Goal: Task Accomplishment & Management: Manage account settings

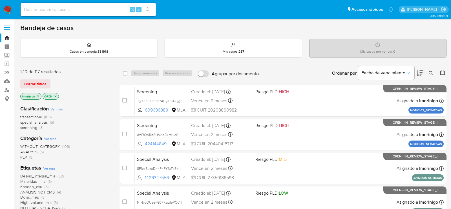
click at [81, 15] on div "⌥ s" at bounding box center [88, 10] width 135 height 14
click at [81, 9] on input at bounding box center [88, 9] width 135 height 7
paste input "8a3icEE8A5qnN0BrD3STqQwo"
type input "8a3icEE8A5qnN0BrD3STqQwo"
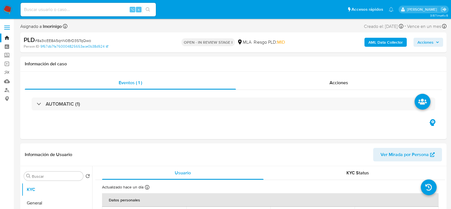
select select "10"
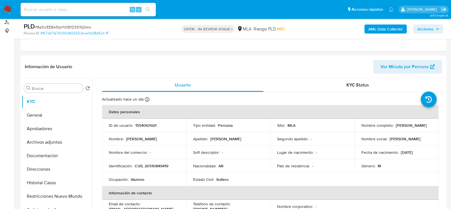
scroll to position [69, 0]
click at [41, 168] on button "Direcciones" at bounding box center [55, 169] width 66 height 14
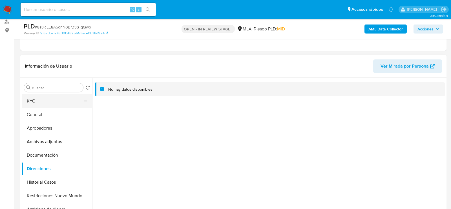
click at [40, 101] on button "KYC" at bounding box center [55, 102] width 66 height 14
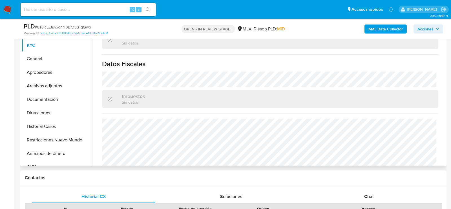
scroll to position [302, 0]
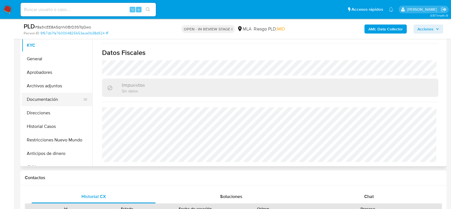
click at [46, 97] on button "Documentación" at bounding box center [55, 100] width 66 height 14
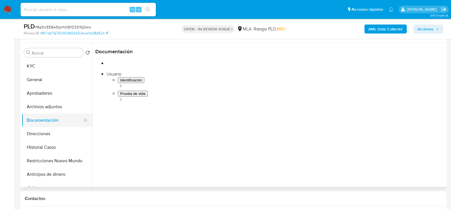
scroll to position [101, 0]
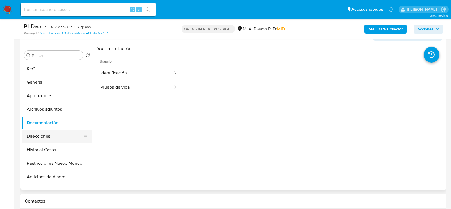
click at [35, 135] on button "Direcciones" at bounding box center [55, 137] width 66 height 14
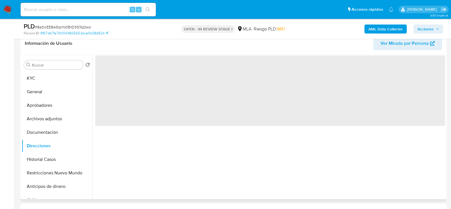
scroll to position [90, 0]
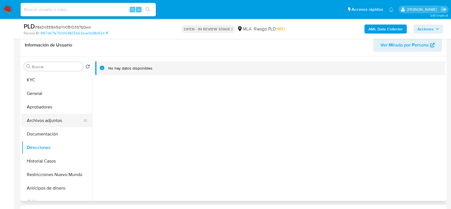
click at [45, 116] on button "Archivos adjuntos" at bounding box center [55, 121] width 66 height 14
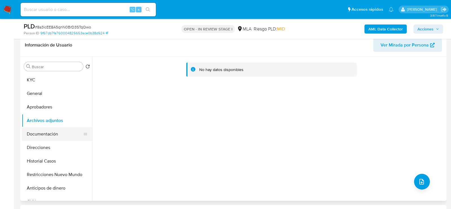
click at [42, 129] on button "Documentación" at bounding box center [55, 135] width 66 height 14
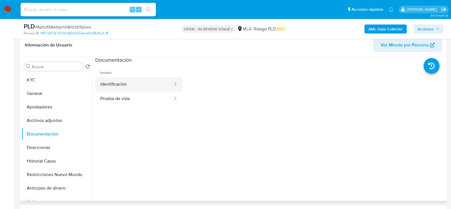
click at [117, 85] on button "Identificación" at bounding box center [134, 84] width 78 height 14
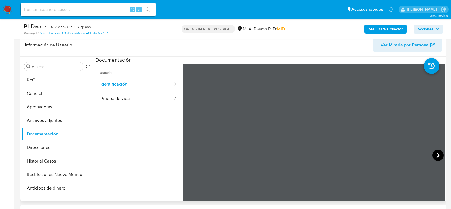
click at [437, 153] on icon at bounding box center [438, 155] width 11 height 11
click at [39, 87] on button "General" at bounding box center [55, 94] width 66 height 14
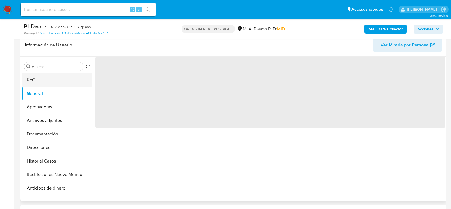
click at [28, 85] on button "KYC" at bounding box center [55, 80] width 66 height 14
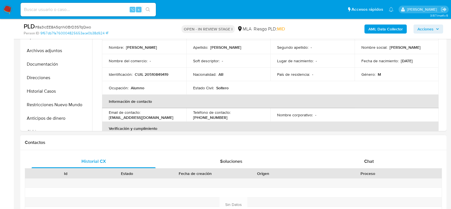
scroll to position [188, 0]
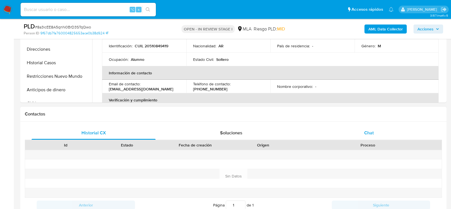
click at [373, 133] on span "Chat" at bounding box center [369, 133] width 10 height 6
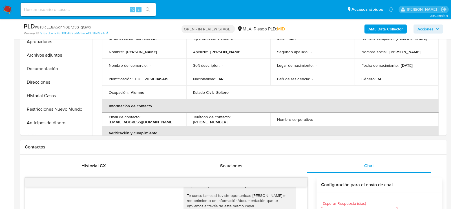
scroll to position [106, 0]
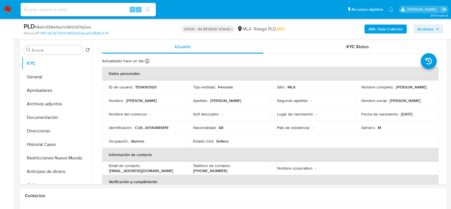
drag, startPoint x: 400, startPoint y: 114, endPoint x: 427, endPoint y: 113, distance: 27.1
click at [427, 113] on div "Fecha de nacimiento : 17/05/2011" at bounding box center [397, 114] width 71 height 5
drag, startPoint x: 427, startPoint y: 113, endPoint x: 399, endPoint y: 113, distance: 27.9
click at [399, 113] on div "Fecha de nacimiento : 17/05/2011" at bounding box center [397, 114] width 71 height 5
copy p "17/05/2011"
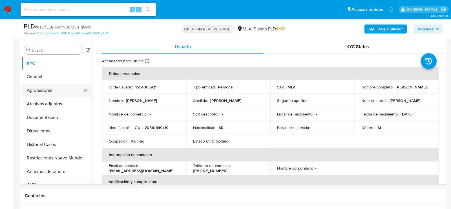
click at [34, 85] on button "Aprobadores" at bounding box center [55, 91] width 66 height 14
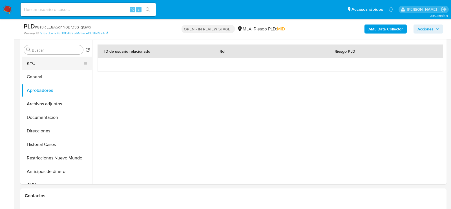
click at [43, 64] on button "KYC" at bounding box center [55, 64] width 66 height 14
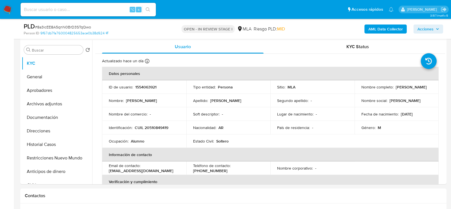
drag, startPoint x: 395, startPoint y: 87, endPoint x: 428, endPoint y: 87, distance: 33.3
click at [428, 87] on div "Nombre completo : Uriel Bautista Cruz" at bounding box center [397, 87] width 71 height 5
click at [40, 104] on button "Archivos adjuntos" at bounding box center [55, 104] width 66 height 14
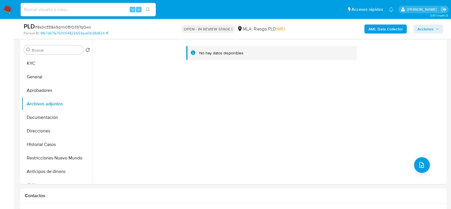
click at [394, 33] on b "AML Data Collector" at bounding box center [386, 29] width 34 height 9
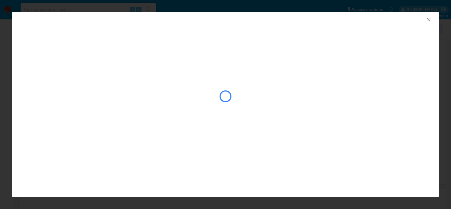
click at [287, 130] on div "closure-recommendation-modal" at bounding box center [226, 102] width 428 height 68
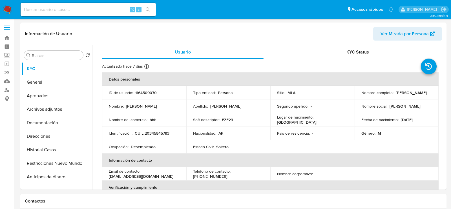
select select "10"
drag, startPoint x: 360, startPoint y: 96, endPoint x: 413, endPoint y: 96, distance: 53.0
click at [413, 95] on div "Nombre completo : Carlos Ezequiel Cruz" at bounding box center [397, 92] width 71 height 5
copy p "Carlos Ezequiel Cruz"
click at [154, 136] on td "Identificación : CUIL 20345945793" at bounding box center [144, 134] width 84 height 14
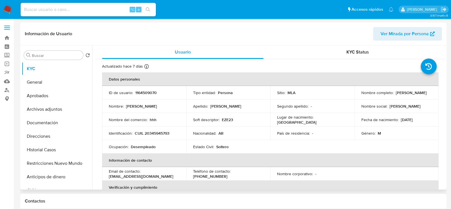
click at [154, 136] on td "Identificación : CUIL 20345945793" at bounding box center [144, 134] width 84 height 14
click at [154, 131] on p "CUIL 20345945793" at bounding box center [152, 133] width 35 height 5
copy p "20345945793"
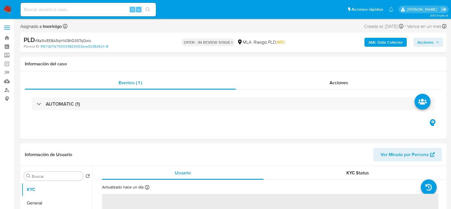
click at [386, 41] on b "AML Data Collector" at bounding box center [386, 42] width 34 height 9
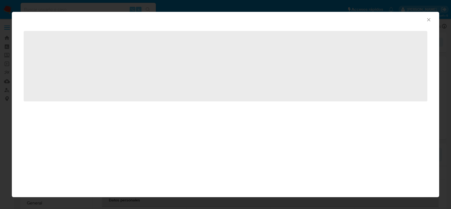
select select "10"
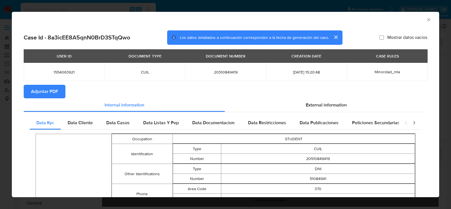
click at [48, 95] on span "Adjuntar PDF" at bounding box center [44, 91] width 27 height 12
click at [429, 20] on icon "Cerrar ventana" at bounding box center [429, 20] width 6 height 6
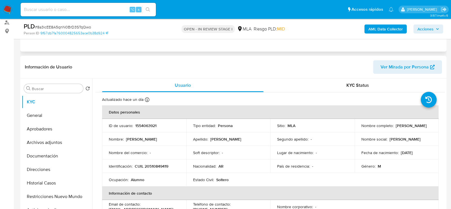
scroll to position [87, 0]
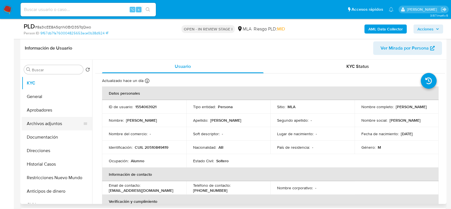
click at [40, 128] on button "Archivos adjuntos" at bounding box center [55, 124] width 66 height 14
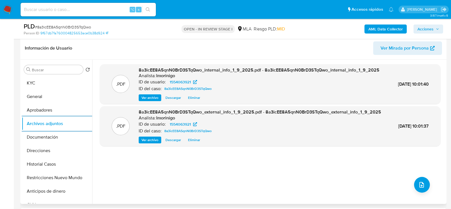
scroll to position [102, 0]
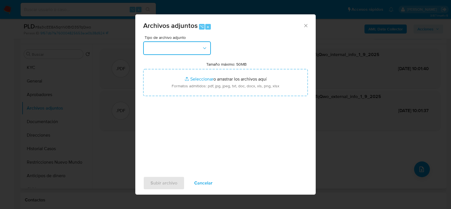
click at [167, 51] on button "button" at bounding box center [177, 48] width 68 height 14
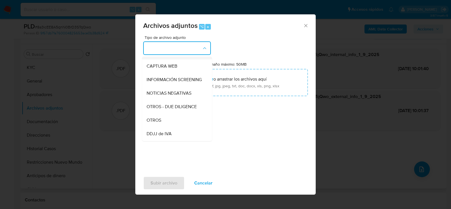
scroll to position [71, 0]
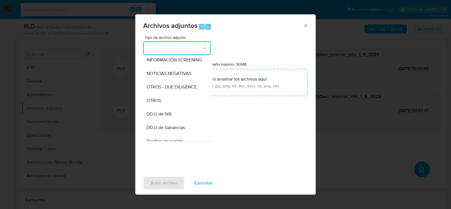
click at [172, 99] on div "OTROS" at bounding box center [176, 101] width 58 height 14
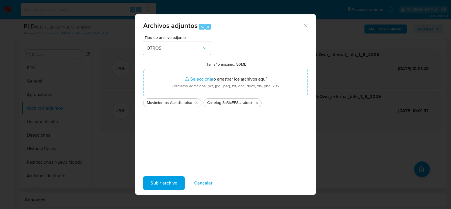
click at [159, 179] on span "Subir archivo" at bounding box center [164, 183] width 27 height 12
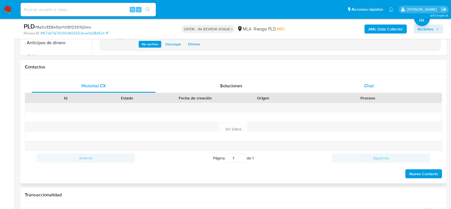
scroll to position [234, 0]
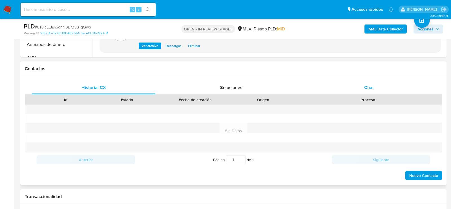
click at [361, 80] on div "Historial CX Soluciones Chat Id Estado Fecha de creación Origen Proceso Anterio…" at bounding box center [233, 130] width 427 height 109
click at [361, 90] on div "Chat" at bounding box center [369, 88] width 124 height 14
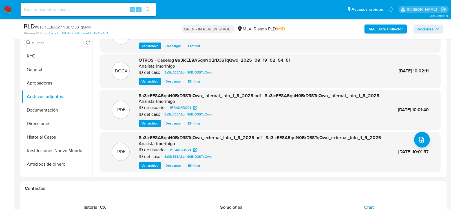
scroll to position [88, 0]
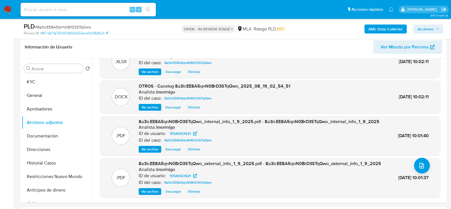
click at [437, 23] on div "AML Data Collector Acciones" at bounding box center [374, 28] width 139 height 13
click at [436, 27] on span "Acciones" at bounding box center [429, 29] width 22 height 8
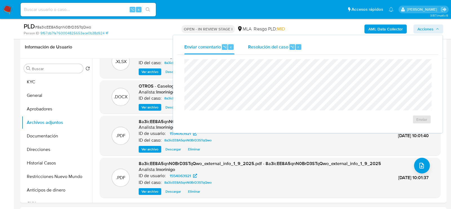
click at [286, 49] on span "Resolución del caso" at bounding box center [268, 46] width 40 height 6
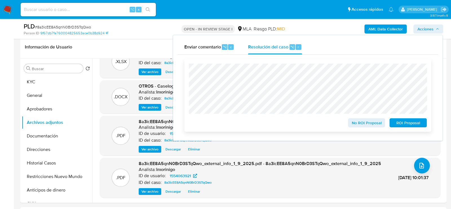
click at [410, 120] on span "ROI Proposal" at bounding box center [408, 123] width 29 height 8
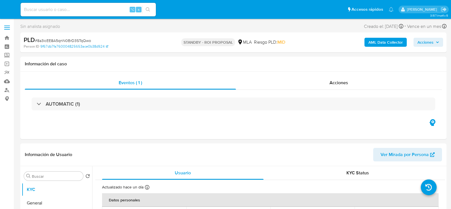
select select "10"
click at [91, 11] on input at bounding box center [88, 9] width 135 height 7
paste input "7ybK8ElwDc0LG7tMQtsuvTCP"
type input "7ybK8ElwDc0LG7tMQtsuvTCP"
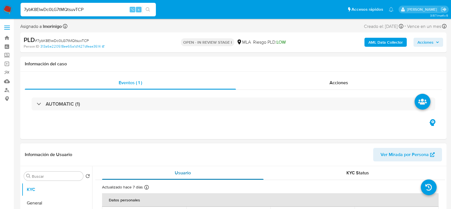
select select "10"
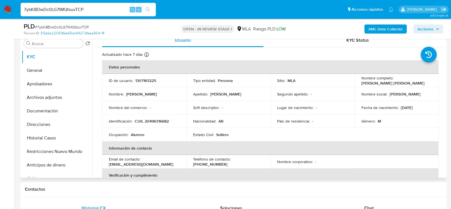
scroll to position [112, 0]
drag, startPoint x: 399, startPoint y: 108, endPoint x: 435, endPoint y: 107, distance: 36.1
click at [436, 108] on td "Fecha de nacimiento : 31/08/2009" at bounding box center [397, 109] width 84 height 14
copy p "31/08/2009"
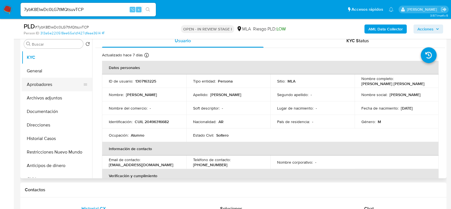
click at [47, 83] on button "Aprobadores" at bounding box center [55, 85] width 66 height 14
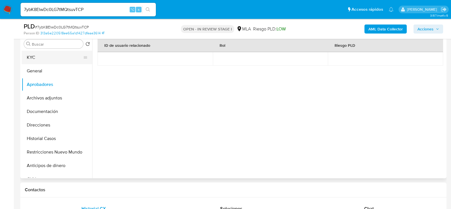
click at [55, 59] on button "KYC" at bounding box center [55, 58] width 66 height 14
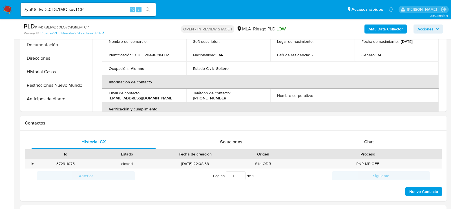
scroll to position [186, 0]
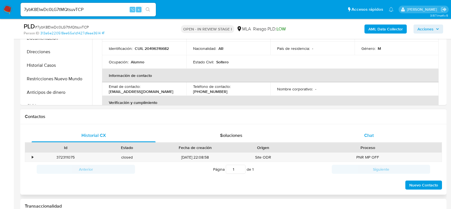
click at [374, 134] on div "Chat" at bounding box center [369, 136] width 124 height 14
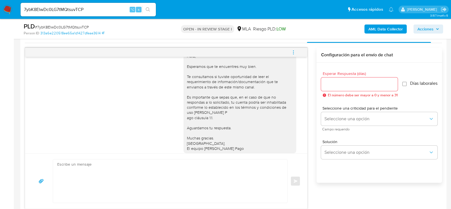
scroll to position [285, 0]
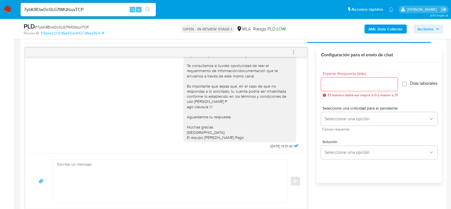
click at [298, 47] on button "menu-action" at bounding box center [293, 53] width 19 height 14
click at [234, 42] on li "Cerrar conversación" at bounding box center [256, 41] width 58 height 10
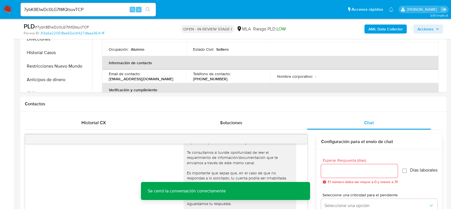
scroll to position [154, 0]
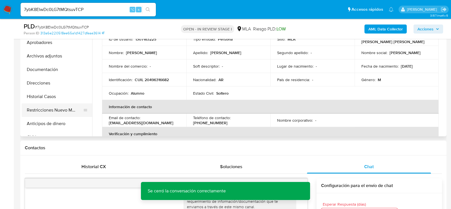
click at [29, 106] on button "Restricciones Nuevo Mundo" at bounding box center [55, 111] width 66 height 14
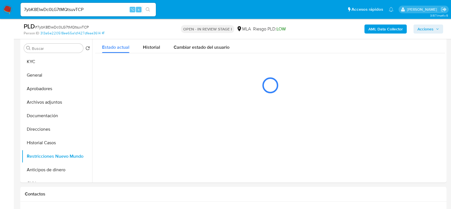
scroll to position [111, 0]
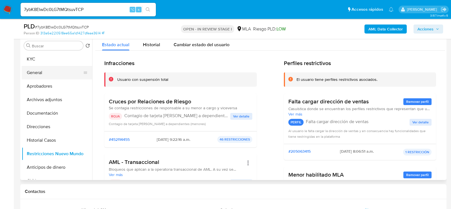
click at [59, 66] on button "General" at bounding box center [55, 73] width 66 height 14
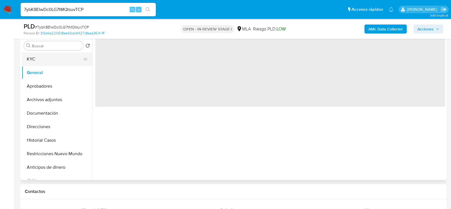
click at [30, 62] on button "KYC" at bounding box center [55, 59] width 66 height 14
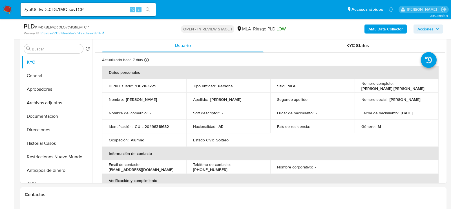
scroll to position [113, 0]
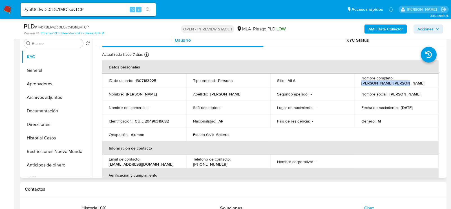
drag, startPoint x: 359, startPoint y: 83, endPoint x: 405, endPoint y: 83, distance: 46.3
click at [405, 83] on td "Nombre completo : [PERSON_NAME]" at bounding box center [397, 81] width 84 height 14
click at [37, 93] on button "Archivos adjuntos" at bounding box center [55, 98] width 66 height 14
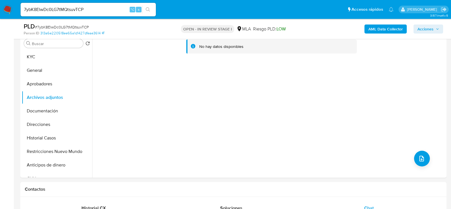
click at [385, 23] on div "AML Data Collector Acciones" at bounding box center [374, 28] width 139 height 13
click at [385, 28] on b "AML Data Collector" at bounding box center [386, 29] width 34 height 9
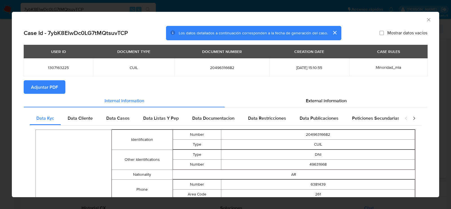
click at [58, 87] on button "Adjuntar PDF" at bounding box center [45, 87] width 42 height 14
click at [429, 19] on icon "Cerrar ventana" at bounding box center [429, 20] width 6 height 6
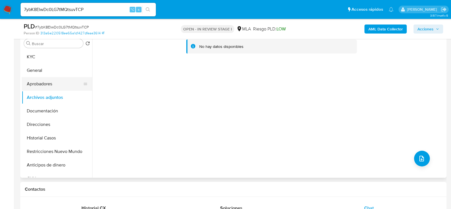
click at [39, 87] on button "Aprobadores" at bounding box center [55, 84] width 66 height 14
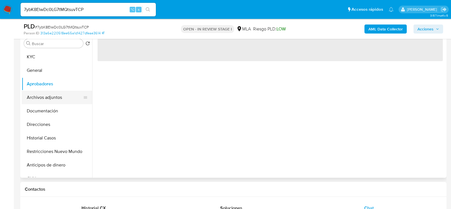
click at [40, 92] on button "Archivos adjuntos" at bounding box center [55, 98] width 66 height 14
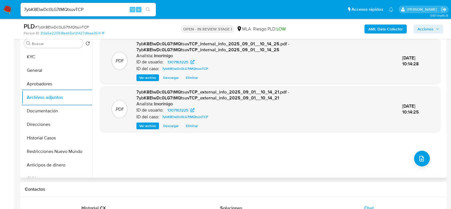
scroll to position [102, 0]
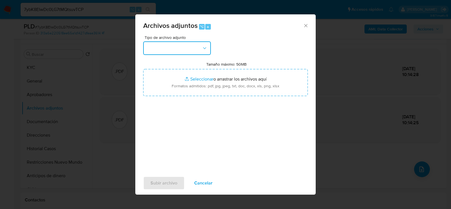
click at [185, 49] on button "button" at bounding box center [177, 48] width 68 height 14
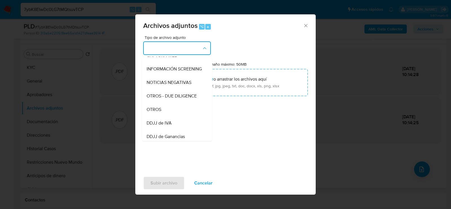
scroll to position [61, 0]
click at [174, 111] on div "OTROS" at bounding box center [176, 110] width 58 height 14
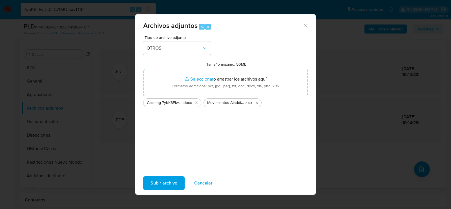
click at [166, 183] on span "Subir archivo" at bounding box center [164, 183] width 27 height 12
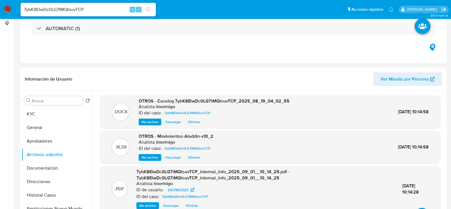
scroll to position [0, 0]
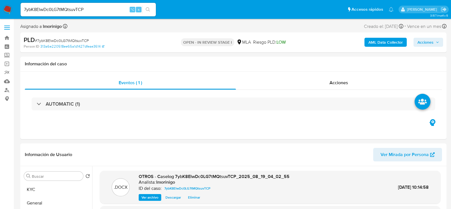
click at [431, 40] on span "Acciones" at bounding box center [426, 42] width 16 height 9
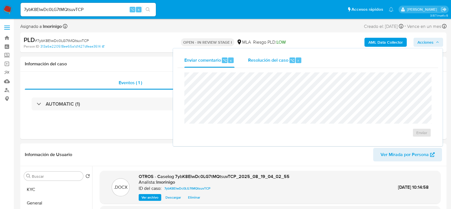
click at [268, 63] on span "Resolución del caso" at bounding box center [268, 60] width 40 height 6
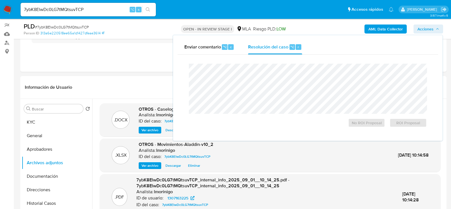
scroll to position [142, 0]
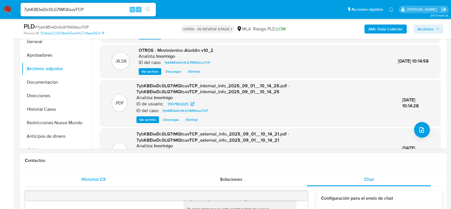
click at [90, 174] on div "Historial CX" at bounding box center [94, 180] width 124 height 14
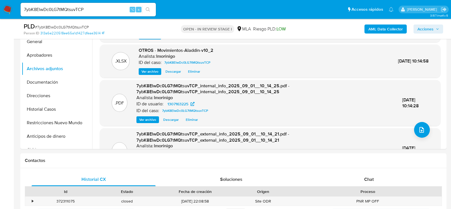
scroll to position [190, 0]
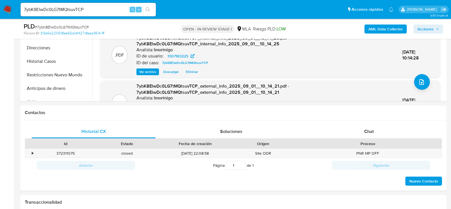
click at [434, 27] on span "Acciones" at bounding box center [429, 29] width 22 height 8
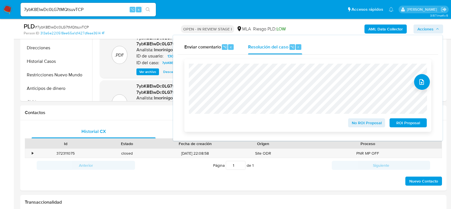
click at [408, 126] on span "ROI Proposal" at bounding box center [408, 123] width 29 height 8
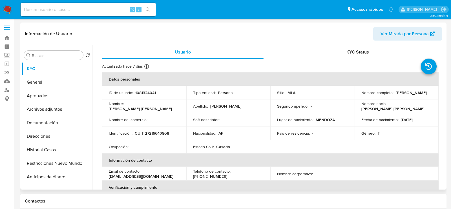
select select "10"
drag, startPoint x: 358, startPoint y: 95, endPoint x: 406, endPoint y: 95, distance: 48.2
click at [406, 95] on td "Nombre completo : [PERSON_NAME]" at bounding box center [397, 93] width 84 height 14
copy p "[PERSON_NAME]"
click at [149, 133] on p "CUIT 27216640808" at bounding box center [152, 133] width 34 height 5
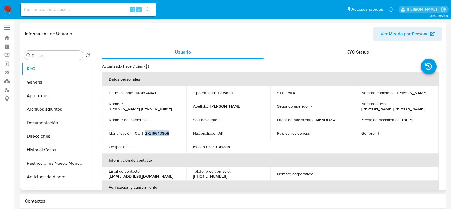
click at [149, 133] on p "CUIT 27216640808" at bounding box center [152, 133] width 34 height 5
copy p "27216640808"
drag, startPoint x: 54, startPoint y: 149, endPoint x: 58, endPoint y: 133, distance: 16.4
click at [54, 149] on button "Historial Casos" at bounding box center [57, 150] width 71 height 14
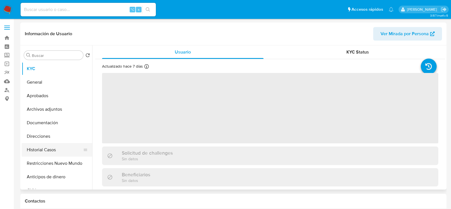
click at [39, 148] on button "Historial Casos" at bounding box center [55, 150] width 66 height 14
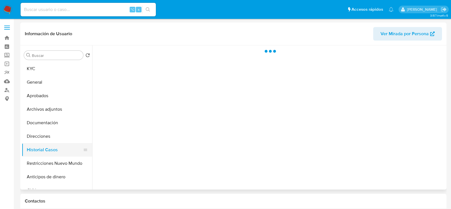
select select "10"
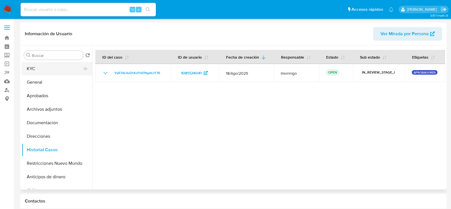
click at [47, 72] on button "KYC" at bounding box center [55, 69] width 66 height 14
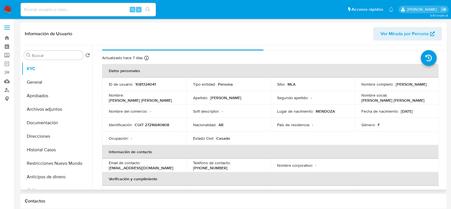
scroll to position [13, 0]
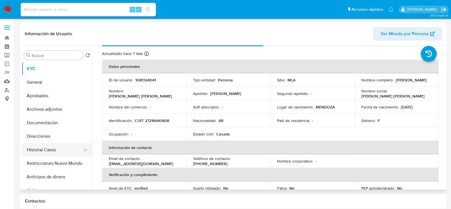
click at [50, 145] on button "Historial Casos" at bounding box center [55, 150] width 66 height 14
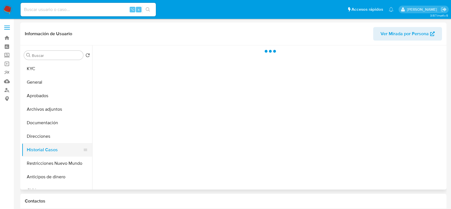
scroll to position [0, 0]
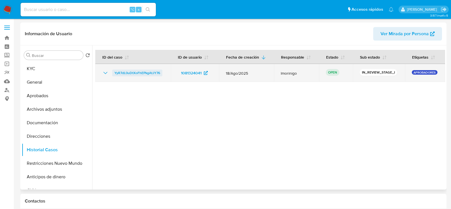
click at [135, 72] on span "YyR7dL0uDtXoFhEPkgAtJY76" at bounding box center [138, 73] width 46 height 7
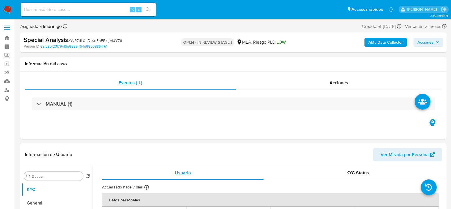
select select "10"
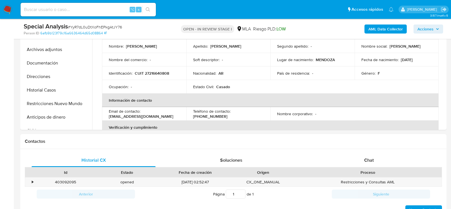
scroll to position [165, 0]
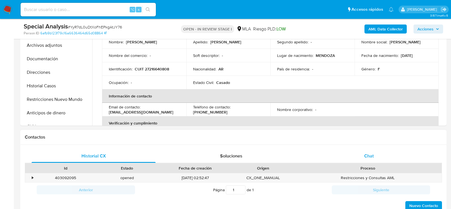
click at [339, 152] on div "Chat" at bounding box center [369, 157] width 124 height 14
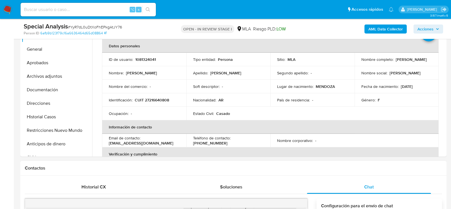
scroll to position [129, 0]
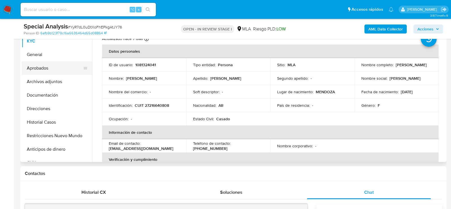
click at [33, 61] on ul "KYC General Aprobados Archivos adjuntos Documentación Direcciones Historial Cas…" at bounding box center [57, 97] width 71 height 127
click at [38, 65] on button "Aprobados" at bounding box center [55, 68] width 66 height 14
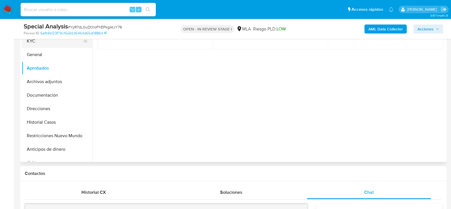
click at [35, 45] on button "KYC" at bounding box center [55, 41] width 66 height 14
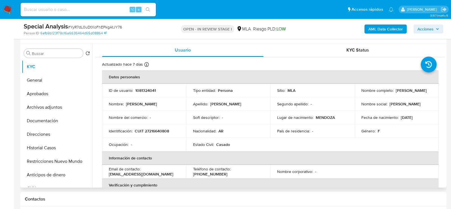
drag, startPoint x: 358, startPoint y: 92, endPoint x: 402, endPoint y: 91, distance: 43.7
click at [402, 91] on td "Nombre completo : Nilda Isabel Fernandez" at bounding box center [397, 91] width 84 height 14
click at [38, 104] on button "Archivos adjuntos" at bounding box center [55, 108] width 66 height 14
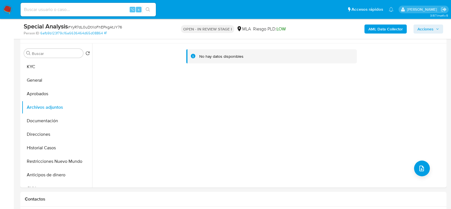
click at [391, 27] on b "AML Data Collector" at bounding box center [386, 29] width 34 height 9
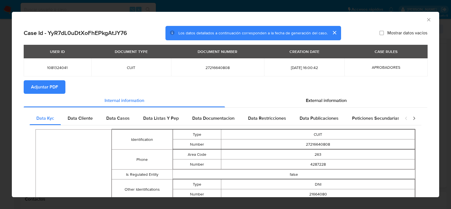
click at [65, 91] on button "Adjuntar PDF" at bounding box center [45, 87] width 42 height 14
click at [429, 19] on icon "Cerrar ventana" at bounding box center [429, 20] width 6 height 6
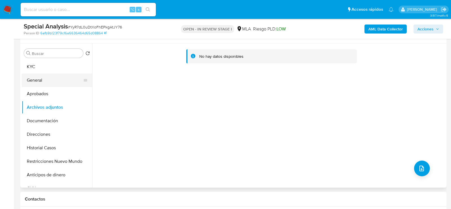
click at [49, 85] on button "General" at bounding box center [55, 81] width 66 height 14
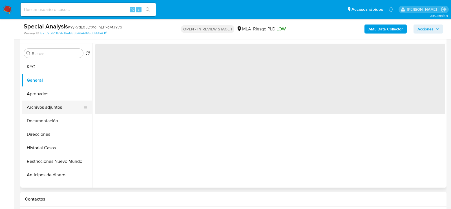
click at [49, 107] on button "Archivos adjuntos" at bounding box center [55, 108] width 66 height 14
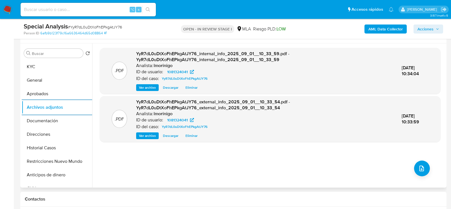
scroll to position [102, 0]
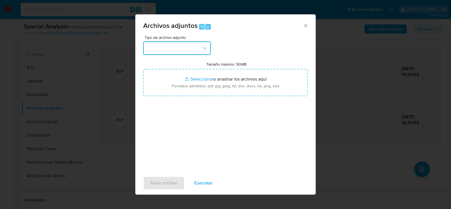
click at [182, 52] on button "button" at bounding box center [177, 48] width 68 height 14
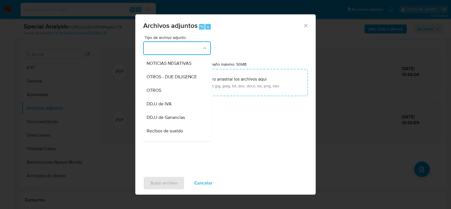
scroll to position [86, 0]
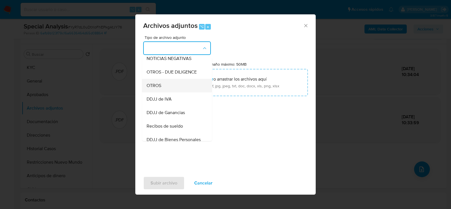
click at [164, 84] on div "OTROS" at bounding box center [176, 86] width 58 height 14
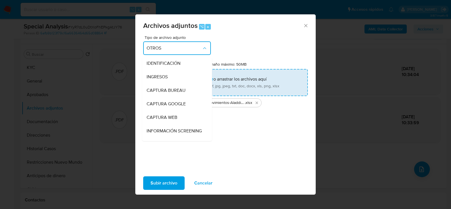
scroll to position [73, 0]
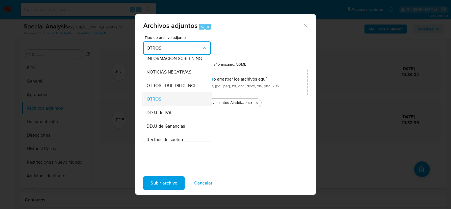
click at [180, 96] on div "OTROS" at bounding box center [176, 99] width 58 height 14
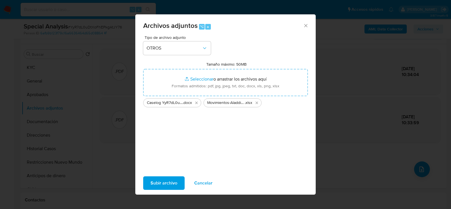
click at [200, 144] on div "Tipo de archivo adjunto OTROS Tamaño máximo: 50MB Seleccionar archivos Seleccio…" at bounding box center [225, 102] width 165 height 133
click at [165, 192] on div "Subir archivo Cancelar" at bounding box center [225, 183] width 181 height 21
click at [164, 186] on span "Subir archivo" at bounding box center [164, 183] width 27 height 12
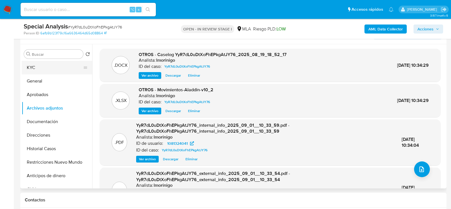
click at [47, 68] on button "KYC" at bounding box center [55, 68] width 66 height 14
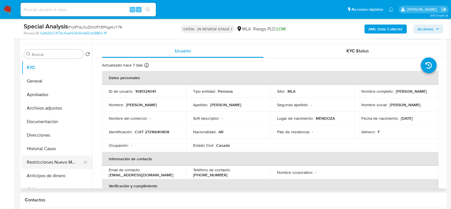
click at [48, 164] on button "Restricciones Nuevo Mundo" at bounding box center [55, 163] width 66 height 14
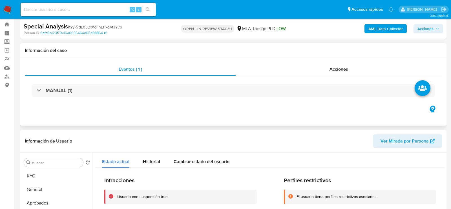
scroll to position [0, 0]
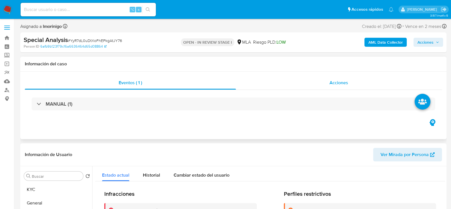
click at [335, 88] on div "Acciones" at bounding box center [339, 83] width 206 height 14
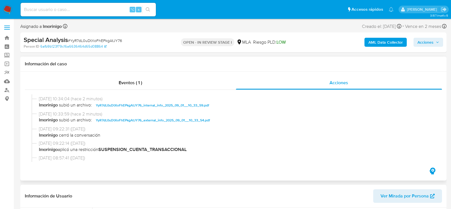
scroll to position [29, 0]
click at [446, 40] on div "Special Analysis # YyR7dL0uDtXoFhEPkgAtJY76 Person ID 6afb9b123f79c16a6636464d6…" at bounding box center [233, 42] width 427 height 20
click at [432, 40] on span "Acciones" at bounding box center [426, 42] width 16 height 9
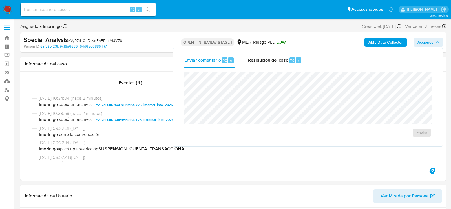
click at [283, 52] on div "Enviar comentario ⌥ c Resolución del caso ⌥ r Enviar" at bounding box center [308, 98] width 270 height 98
click at [283, 65] on div "Resolución del caso ⌥ r" at bounding box center [275, 60] width 54 height 15
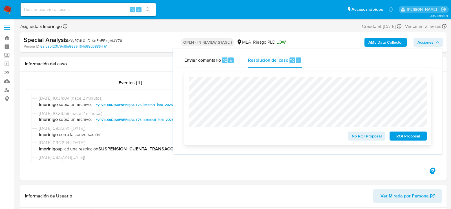
click at [418, 138] on span "ROI Proposal" at bounding box center [408, 136] width 29 height 8
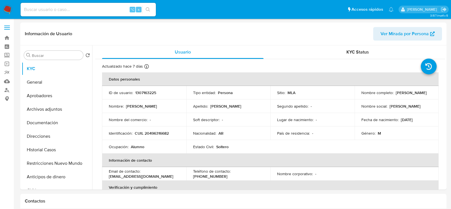
select select "10"
drag, startPoint x: 359, startPoint y: 96, endPoint x: 398, endPoint y: 96, distance: 39.2
click at [398, 96] on td "Nombre completo : [PERSON_NAME]" at bounding box center [397, 93] width 84 height 14
copy p "[PERSON_NAME]"
click at [142, 134] on p "CUIL 20496316682" at bounding box center [152, 133] width 34 height 5
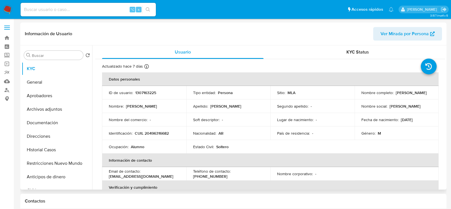
click at [152, 134] on p "CUIL 20496316682" at bounding box center [152, 133] width 34 height 5
copy p "20496316682"
click at [197, 43] on div "Información de Usuario Ver Mirada por Persona" at bounding box center [233, 34] width 427 height 23
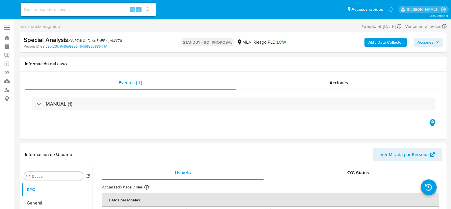
select select "10"
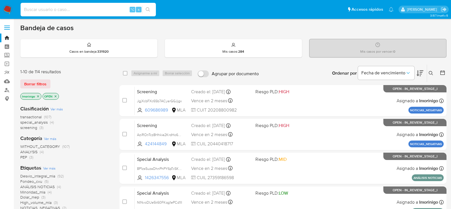
click at [91, 9] on input at bounding box center [88, 9] width 135 height 7
type input "b"
paste input "lSR1Dqd3FKfEhfZDg19DDQnc"
type input "lSR1Dqd3FKfEhfZDg19DDQnc"
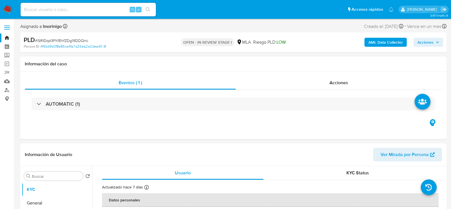
select select "10"
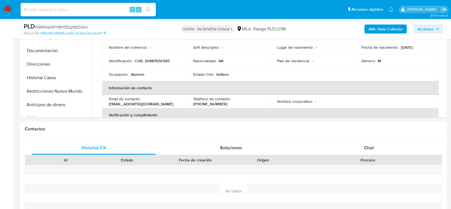
scroll to position [175, 0]
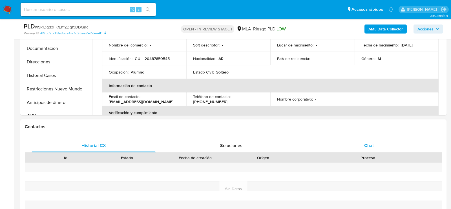
click at [343, 148] on div "Chat" at bounding box center [369, 146] width 124 height 14
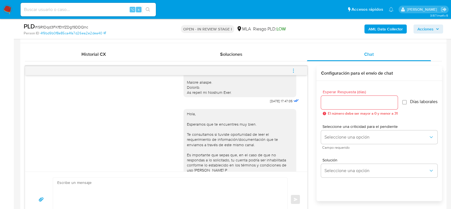
scroll to position [223, 0]
click at [295, 69] on icon "menu-action" at bounding box center [293, 70] width 5 height 5
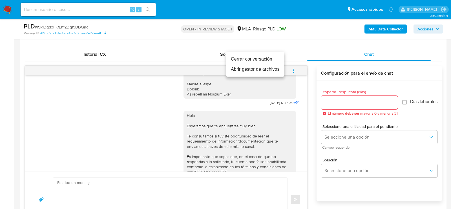
click at [265, 54] on ul "Cerrar conversación Abrir gestor de archivos" at bounding box center [256, 64] width 58 height 25
click at [265, 60] on li "Cerrar conversación" at bounding box center [256, 59] width 58 height 10
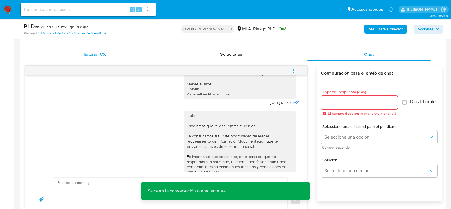
click at [121, 51] on div "Historial CX" at bounding box center [94, 55] width 124 height 14
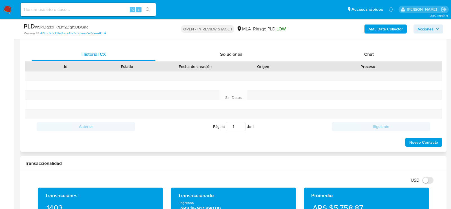
click at [350, 62] on div "Proceso" at bounding box center [368, 67] width 148 height 10
click at [350, 59] on div "Chat" at bounding box center [369, 55] width 124 height 14
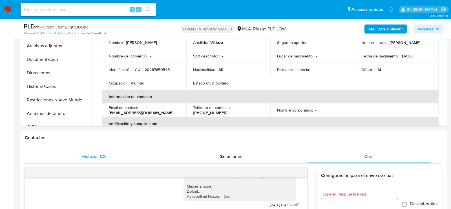
scroll to position [138, 0]
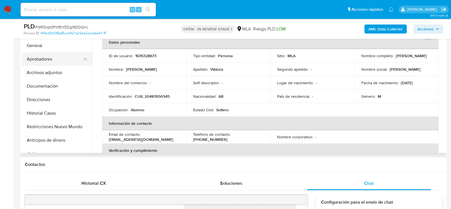
click at [52, 58] on button "Aprobadores" at bounding box center [55, 59] width 66 height 14
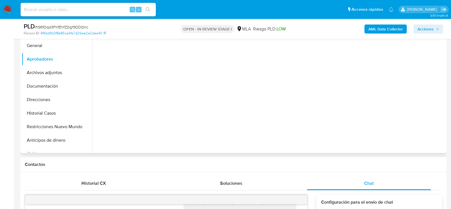
scroll to position [120, 0]
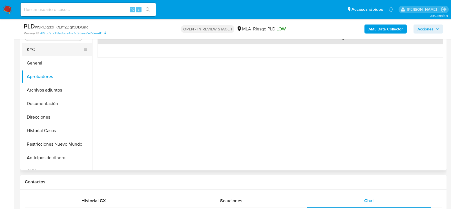
click at [41, 49] on button "KYC" at bounding box center [55, 50] width 66 height 14
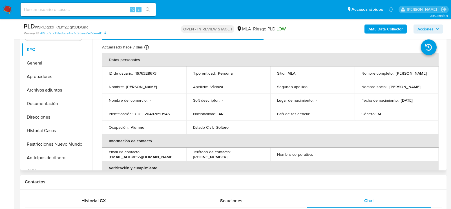
drag, startPoint x: 399, startPoint y: 100, endPoint x: 424, endPoint y: 100, distance: 25.1
click at [424, 100] on div "Fecha de nacimiento : 16/05/2008" at bounding box center [397, 100] width 71 height 5
copy p "16/05/2008"
drag, startPoint x: 361, startPoint y: 77, endPoint x: 397, endPoint y: 77, distance: 36.7
click at [397, 76] on div "Nombre completo : Angel Leonel Vildoza" at bounding box center [397, 73] width 71 height 5
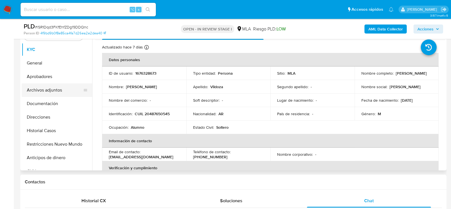
click at [47, 91] on button "Archivos adjuntos" at bounding box center [55, 91] width 66 height 14
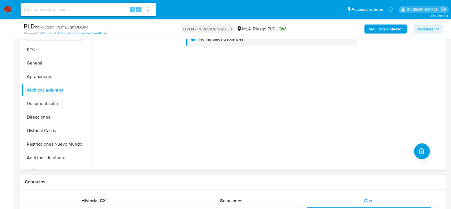
click at [389, 26] on b "AML Data Collector" at bounding box center [386, 29] width 34 height 9
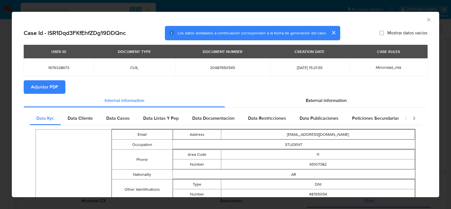
click at [63, 92] on button "Adjuntar PDF" at bounding box center [45, 87] width 42 height 14
click at [428, 16] on div "AML Data Collector" at bounding box center [226, 19] width 428 height 14
click at [429, 19] on icon "Cerrar ventana" at bounding box center [429, 20] width 6 height 6
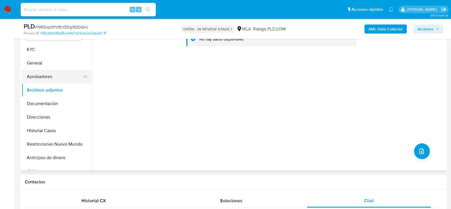
click at [38, 70] on button "Aprobadores" at bounding box center [55, 77] width 66 height 14
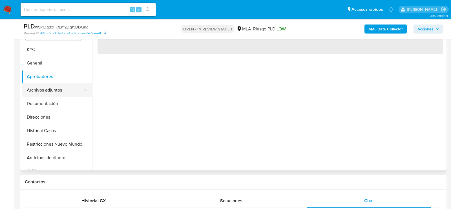
click at [38, 86] on button "Archivos adjuntos" at bounding box center [55, 91] width 66 height 14
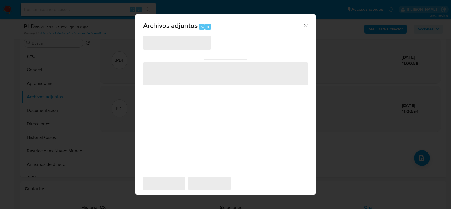
scroll to position [102, 0]
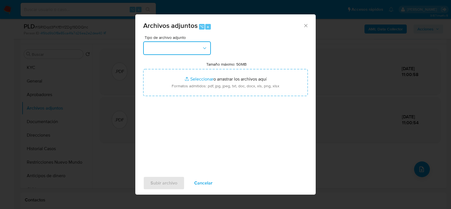
click at [183, 50] on button "button" at bounding box center [177, 48] width 68 height 14
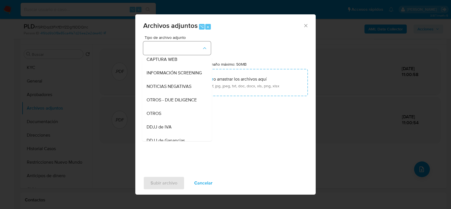
scroll to position [58, 0]
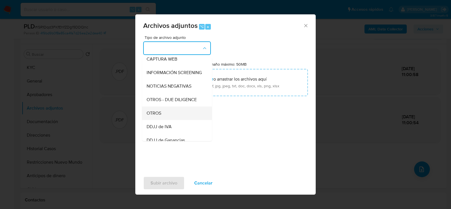
click at [164, 117] on div "OTROS" at bounding box center [176, 113] width 58 height 14
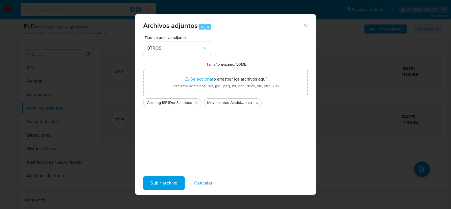
click at [164, 184] on span "Subir archivo" at bounding box center [164, 183] width 27 height 12
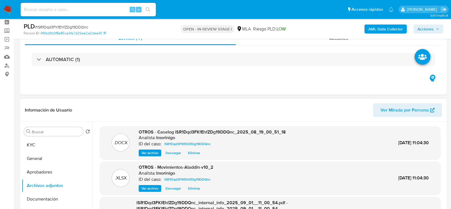
scroll to position [12, 0]
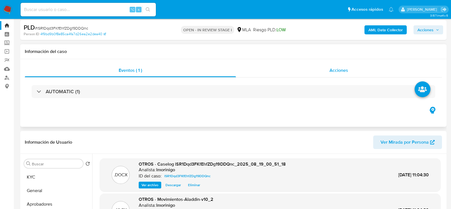
click at [311, 70] on div "Acciones" at bounding box center [339, 71] width 206 height 14
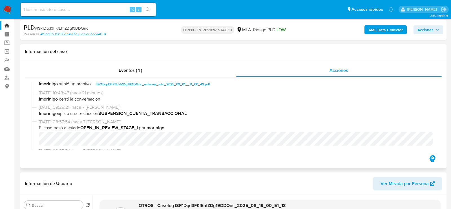
scroll to position [55, 0]
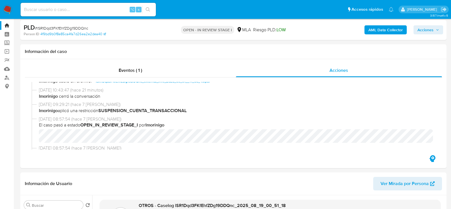
drag, startPoint x: 434, startPoint y: 28, endPoint x: 430, endPoint y: 28, distance: 3.7
click at [434, 28] on span "Acciones" at bounding box center [426, 29] width 16 height 9
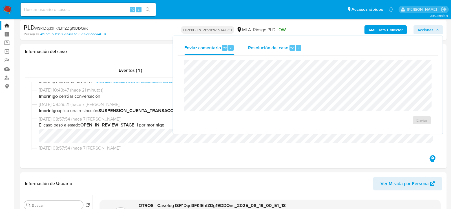
click at [302, 43] on button "Resolución del caso ⌥ r" at bounding box center [274, 48] width 67 height 15
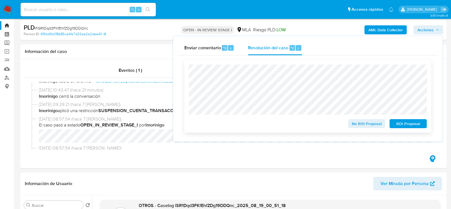
click at [413, 127] on span "ROI Proposal" at bounding box center [408, 124] width 29 height 8
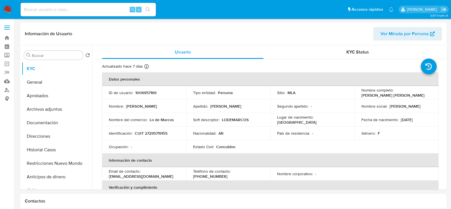
select select "10"
drag, startPoint x: 359, startPoint y: 95, endPoint x: 413, endPoint y: 95, distance: 54.2
click at [413, 95] on td "Nombre completo : Luciana Ester Sanchez" at bounding box center [397, 93] width 84 height 14
copy p "[PERSON_NAME] [PERSON_NAME]"
click at [149, 132] on p "CUIT 27295719155" at bounding box center [151, 133] width 33 height 5
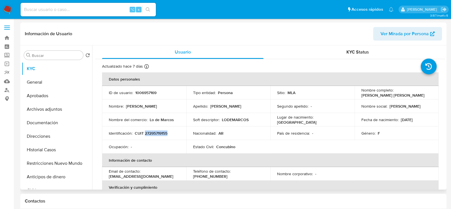
click at [149, 132] on p "CUIT 27295719155" at bounding box center [151, 133] width 33 height 5
copy p "27295719155"
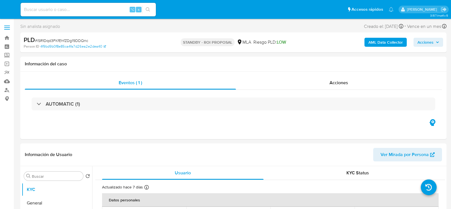
select select "10"
click at [65, 6] on input at bounding box center [88, 9] width 135 height 7
paste input "Z3ZoXfznme1N0pCtQs4Sx0uy"
type input "Z3ZoXfznme1N0pCtQs4Sx0uy"
select select "10"
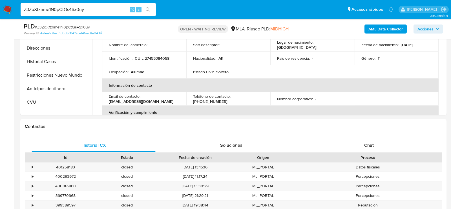
scroll to position [212, 0]
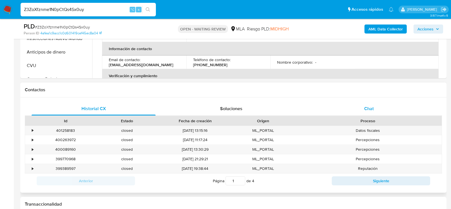
drag, startPoint x: 360, startPoint y: 112, endPoint x: 354, endPoint y: 112, distance: 5.9
click at [360, 112] on div "Chat" at bounding box center [369, 109] width 124 height 14
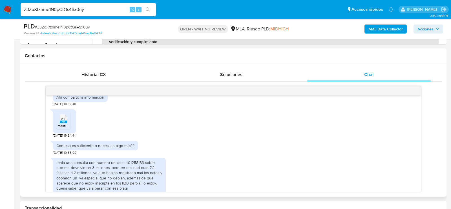
scroll to position [158, 0]
click at [70, 125] on li "PDF PDF melifile2981168744268912133.pdf" at bounding box center [63, 118] width 14 height 17
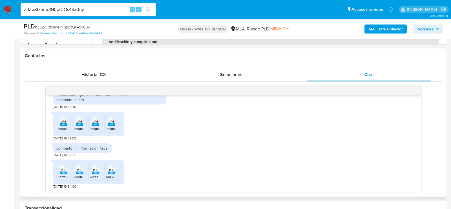
scroll to position [255, 0]
click at [66, 126] on span "Imagen de WhatsApp [DATE] a las 16.41.56_7c4885a8.jpg" at bounding box center [101, 128] width 86 height 5
click at [78, 126] on span "Imagen de WhatsApp [DATE] a las 16.41.56_851006c2.jpg" at bounding box center [117, 128] width 86 height 5
click at [97, 126] on span "Imagen de WhatsApp [DATE] a las 16.41.56_2c011eb9.jpg" at bounding box center [132, 128] width 85 height 5
click at [111, 126] on span "Imagen de WhatsApp [DATE] 16.41.56_d88fbe02.jpg" at bounding box center [145, 128] width 78 height 5
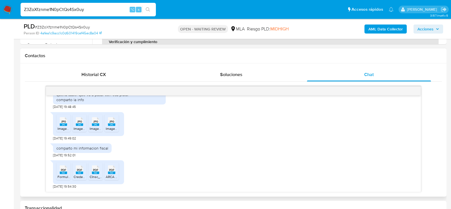
click at [61, 177] on span "Formulario de Impresión de Constancia de Monotributo.pdf" at bounding box center [103, 177] width 90 height 5
click at [80, 177] on span "Credencial_27455384058 (2025-07).pdf" at bounding box center [104, 177] width 61 height 5
click at [95, 177] on span "CInsc_0.pdf" at bounding box center [99, 177] width 18 height 5
click at [113, 177] on span "ARCA _ Formulario 184.pdf" at bounding box center [126, 177] width 40 height 5
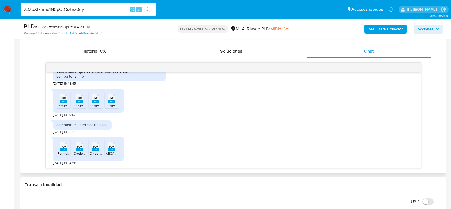
scroll to position [274, 0]
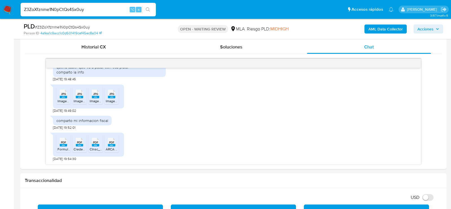
click at [64, 28] on span "# Z3ZoXfznme1N0pCtQs4Sx0uy" at bounding box center [62, 27] width 55 height 6
copy span "Z3ZoXfznme1N0pCtQs4Sx0uy"
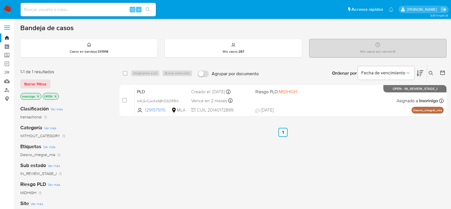
click at [432, 75] on button at bounding box center [431, 73] width 9 height 7
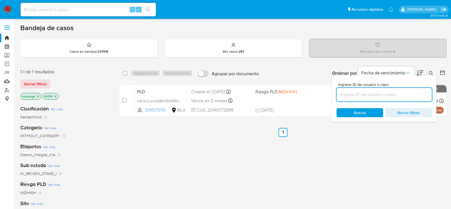
click at [361, 98] on input at bounding box center [384, 94] width 95 height 7
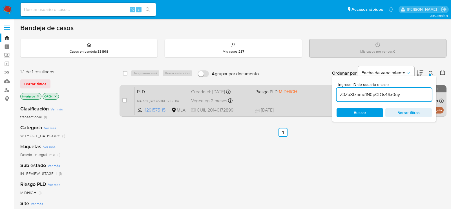
type input "Z3ZoXfznme1N0pCtQs4Sx0uy"
click at [125, 99] on input "checkbox" at bounding box center [124, 100] width 5 height 5
checkbox input "true"
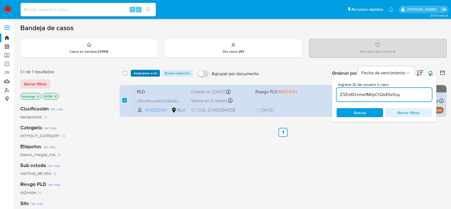
click at [142, 71] on span "Asignarme a mí" at bounding box center [145, 74] width 23 height 6
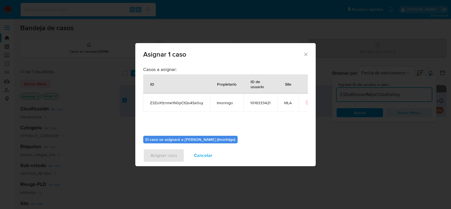
scroll to position [29, 0]
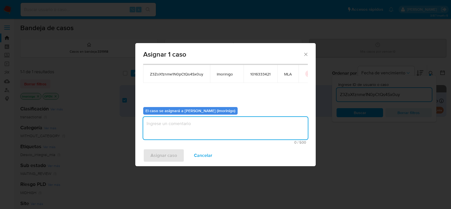
click at [163, 119] on textarea "assign-modal" at bounding box center [225, 128] width 165 height 23
click at [163, 157] on span "Asignar caso" at bounding box center [164, 156] width 27 height 12
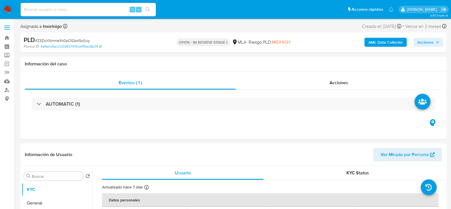
select select "10"
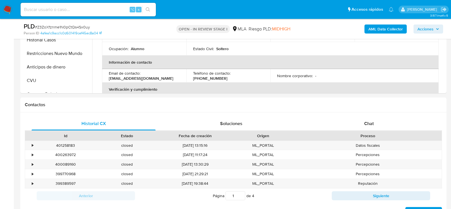
scroll to position [201, 0]
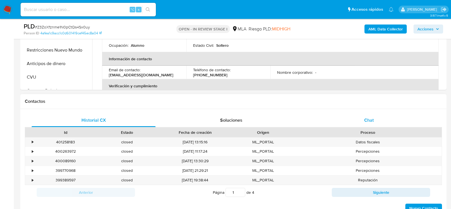
click at [363, 119] on div "Chat" at bounding box center [369, 121] width 124 height 14
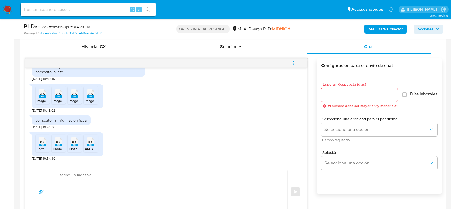
scroll to position [284, 0]
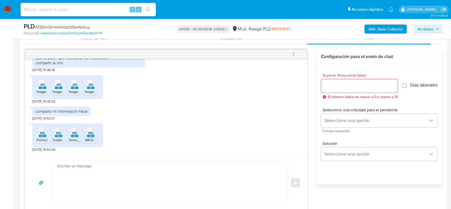
click at [159, 183] on textarea at bounding box center [168, 182] width 223 height 43
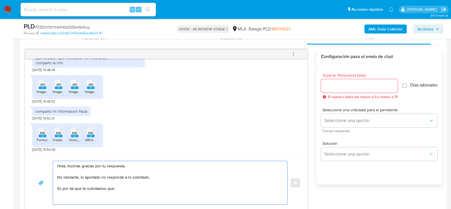
paste textarea "1. Descripción de la actividad: - Detalla la actividad que realizas a través de…"
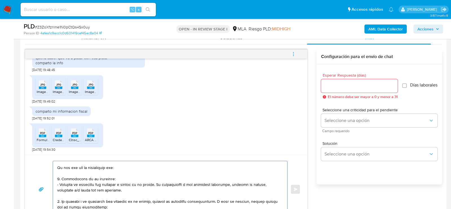
scroll to position [20, 0]
click at [113, 167] on textarea at bounding box center [168, 189] width 223 height 56
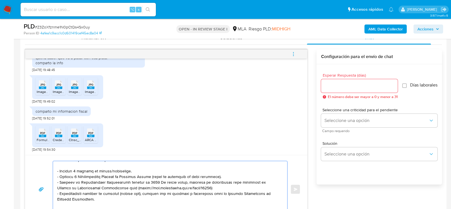
scroll to position [72, 0]
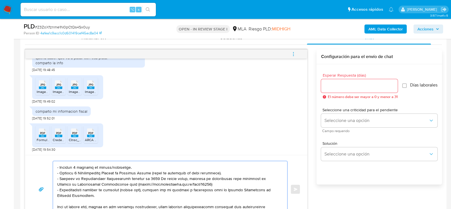
click at [116, 165] on textarea at bounding box center [168, 189] width 223 height 56
drag, startPoint x: 90, startPoint y: 197, endPoint x: 51, endPoint y: 177, distance: 44.0
click at [51, 177] on div "Enviar" at bounding box center [166, 189] width 269 height 57
click at [72, 173] on textarea at bounding box center [168, 189] width 223 height 56
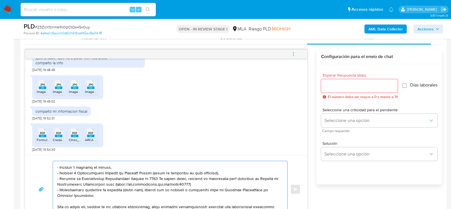
click at [72, 173] on textarea at bounding box center [168, 189] width 223 height 56
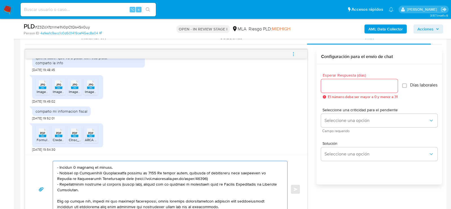
drag, startPoint x: 82, startPoint y: 191, endPoint x: 55, endPoint y: 185, distance: 26.8
click at [55, 185] on div at bounding box center [169, 189] width 232 height 56
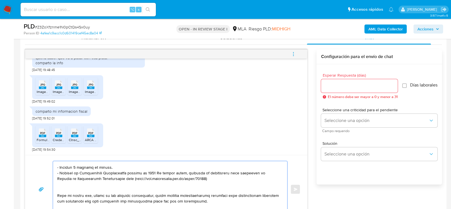
click at [161, 173] on textarea at bounding box center [168, 189] width 223 height 56
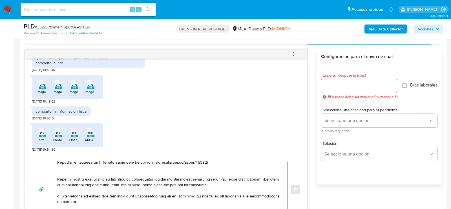
scroll to position [89, 0]
click at [138, 170] on textarea at bounding box center [168, 189] width 223 height 56
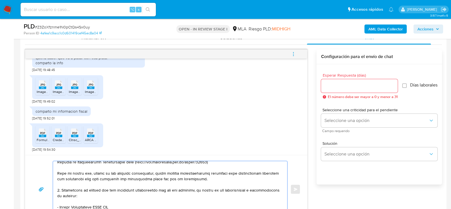
click at [140, 177] on textarea at bounding box center [168, 189] width 223 height 56
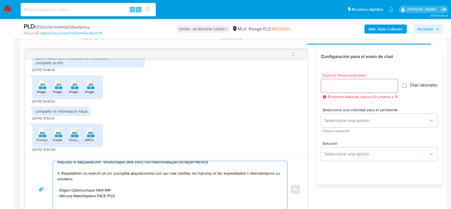
click at [115, 189] on textarea at bounding box center [168, 189] width 223 height 56
paste textarea "Elias Alexander Gammuto"
paste textarea "20474108539"
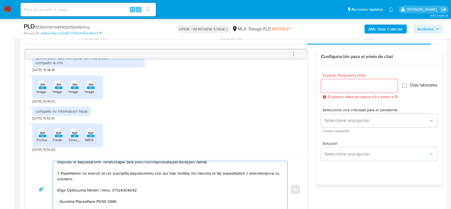
paste textarea "Sandra Silvia Palombo"
paste textarea "27284585653"
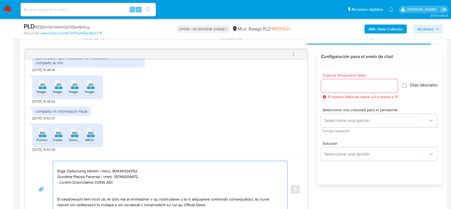
scroll to position [106, 0]
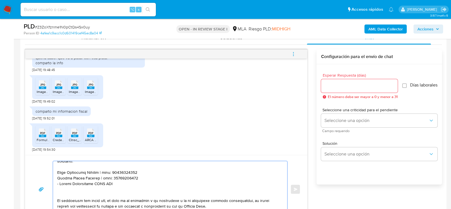
click at [84, 182] on textarea at bounding box center [168, 189] width 223 height 56
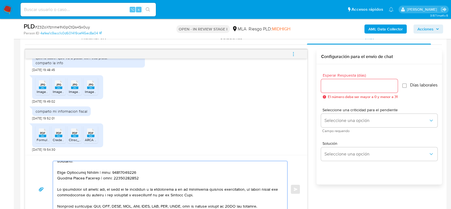
type textarea "Hola, muchas gracias por tu respuesta. No obstante, lo aportado no responde a l…"
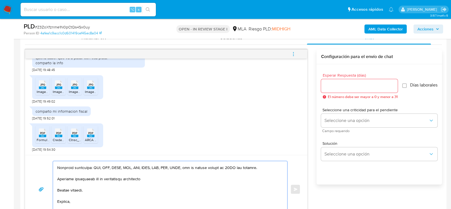
scroll to position [150, 0]
click at [329, 130] on div "Seleccione una criticidad para el pendiente Seleccione una opción Campo requeri…" at bounding box center [379, 120] width 117 height 25
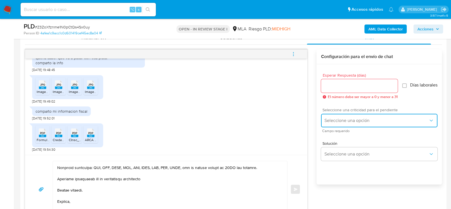
click at [328, 124] on span "Seleccione una opción" at bounding box center [377, 121] width 104 height 6
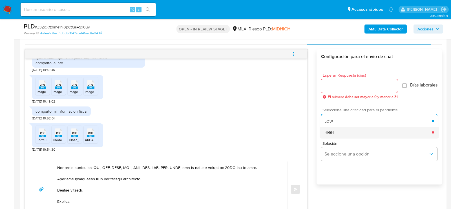
click at [328, 133] on span "HIGH" at bounding box center [329, 132] width 9 height 5
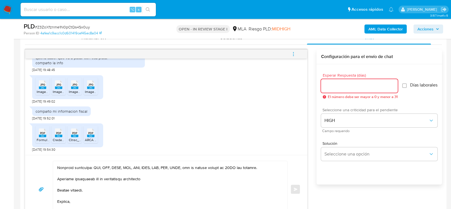
click at [330, 84] on input "Esperar Respuesta (días)" at bounding box center [359, 85] width 77 height 7
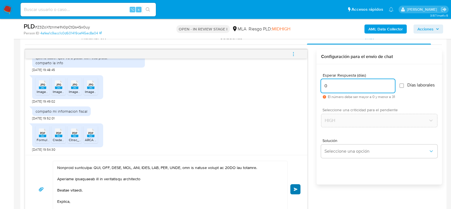
type input "0"
click at [294, 188] on span "Enviar" at bounding box center [296, 189] width 4 height 3
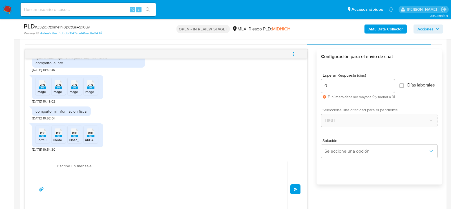
scroll to position [492, 0]
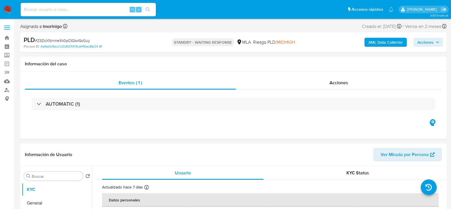
select select "10"
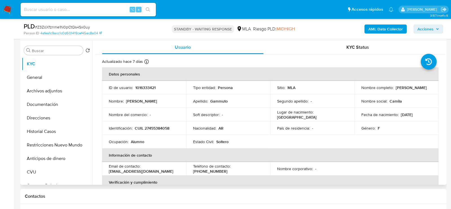
scroll to position [109, 0]
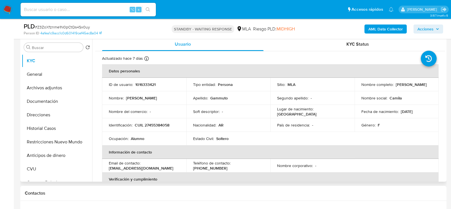
drag, startPoint x: 360, startPoint y: 87, endPoint x: 401, endPoint y: 87, distance: 41.2
click at [401, 87] on div "Nombre completo : [PERSON_NAME]" at bounding box center [397, 84] width 71 height 5
click at [78, 11] on input at bounding box center [88, 9] width 135 height 7
paste input "2ItmhMOO34CoKGuzME1KEAzM"
type input "2ItmhMOO34CoKGuzME1KEAzM"
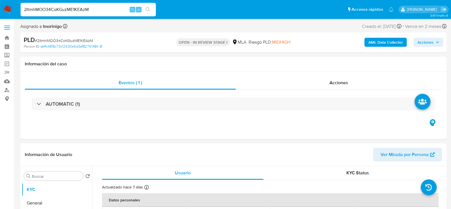
select select "10"
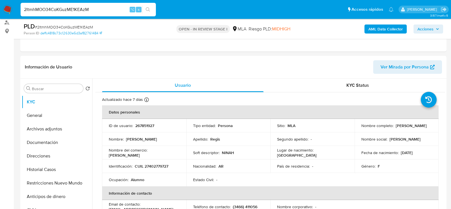
scroll to position [69, 0]
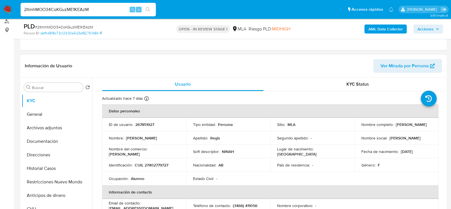
click at [145, 125] on p "267851927" at bounding box center [144, 124] width 19 height 5
copy p "267851927"
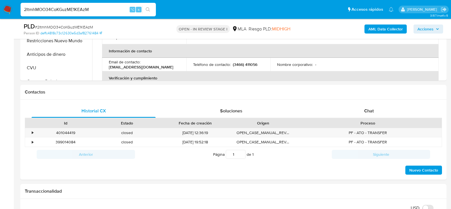
scroll to position [210, 0]
click at [353, 110] on div "Chat" at bounding box center [369, 112] width 124 height 14
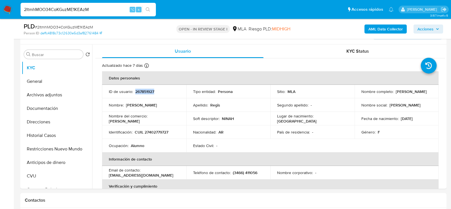
scroll to position [99, 0]
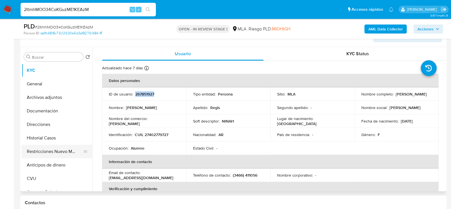
click at [39, 154] on button "Restricciones Nuevo Mundo" at bounding box center [55, 152] width 66 height 14
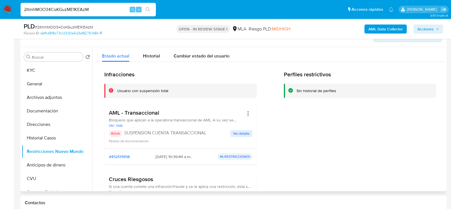
click at [322, 149] on div "Perfiles restrictivos Sin historial de perfiles" at bounding box center [360, 153] width 153 height 165
click at [36, 71] on button "KYC" at bounding box center [55, 71] width 66 height 14
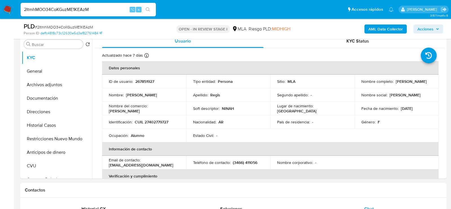
scroll to position [115, 0]
